Goal: Check status: Check status

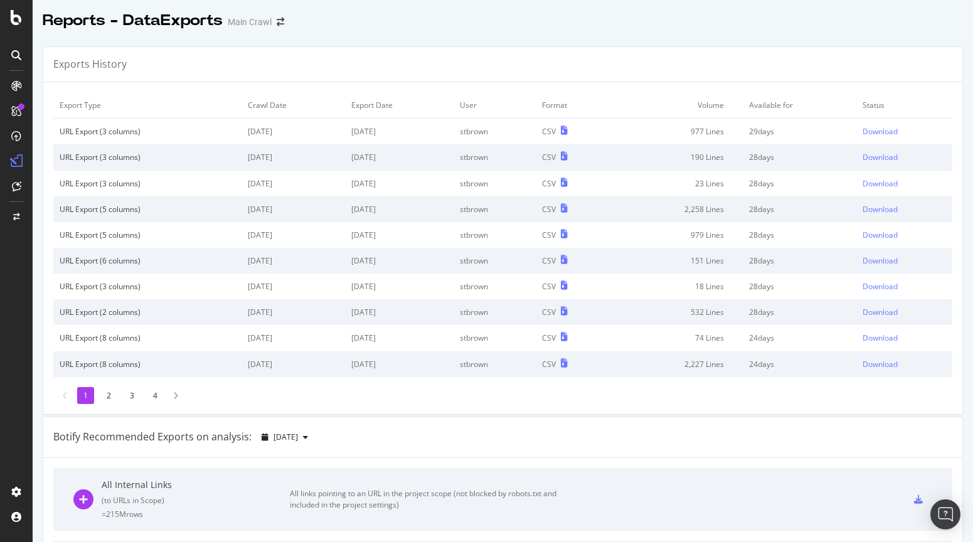
click at [572, 68] on div "Exports History" at bounding box center [502, 64] width 919 height 35
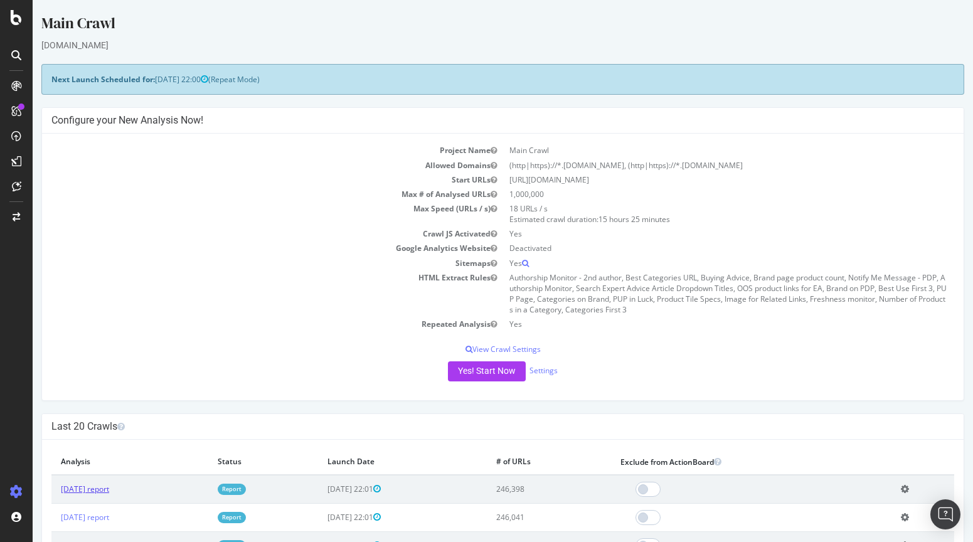
click at [109, 486] on link "2025 Oct. 9th report" at bounding box center [85, 489] width 48 height 11
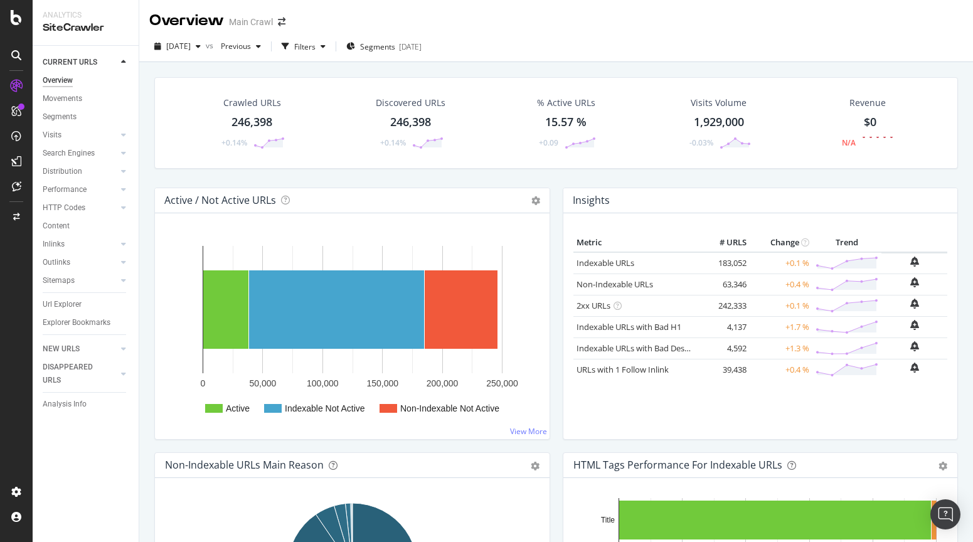
click at [584, 51] on div "2025 Oct. 9th vs Previous Filters Segments 2025-09-03" at bounding box center [556, 48] width 834 height 25
click at [761, 54] on div "2025 Oct. 9th vs Previous Filters Segments 2025-09-03" at bounding box center [556, 48] width 834 height 25
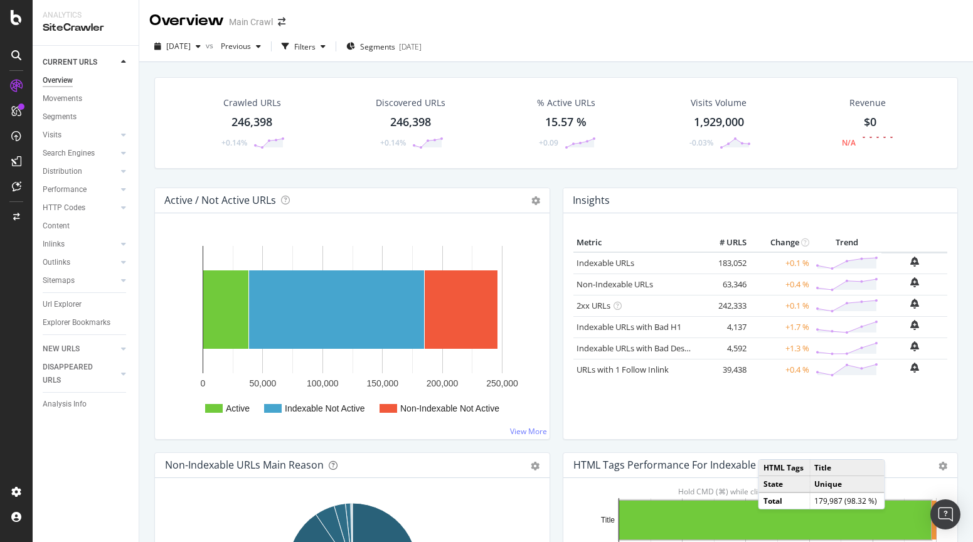
click at [729, 38] on div "2025 Oct. 9th vs Previous Filters Segments 2025-09-03" at bounding box center [556, 48] width 834 height 25
click at [710, 25] on div "Overview Main Crawl" at bounding box center [556, 15] width 834 height 31
